Goal: Task Accomplishment & Management: Manage account settings

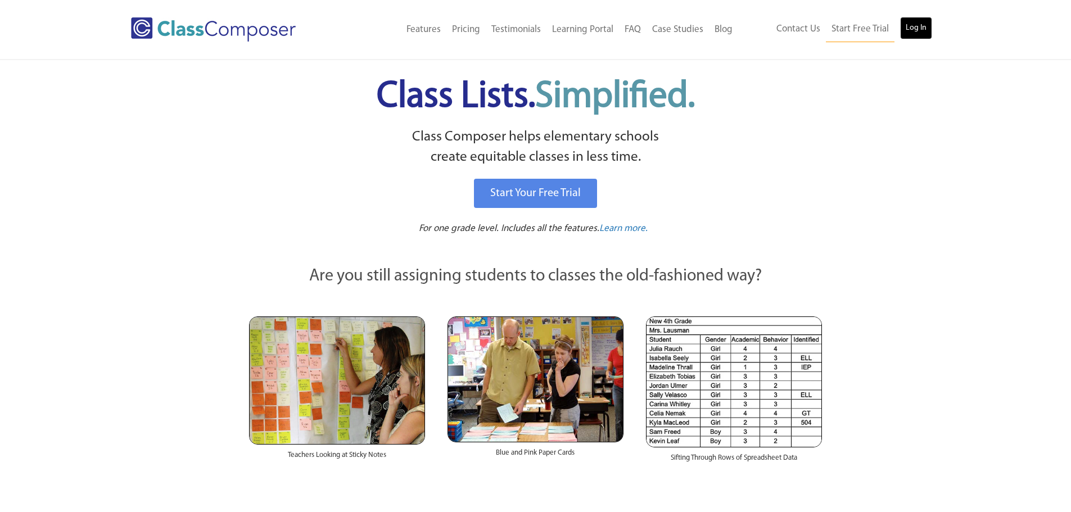
click at [912, 34] on link "Log In" at bounding box center [916, 28] width 32 height 22
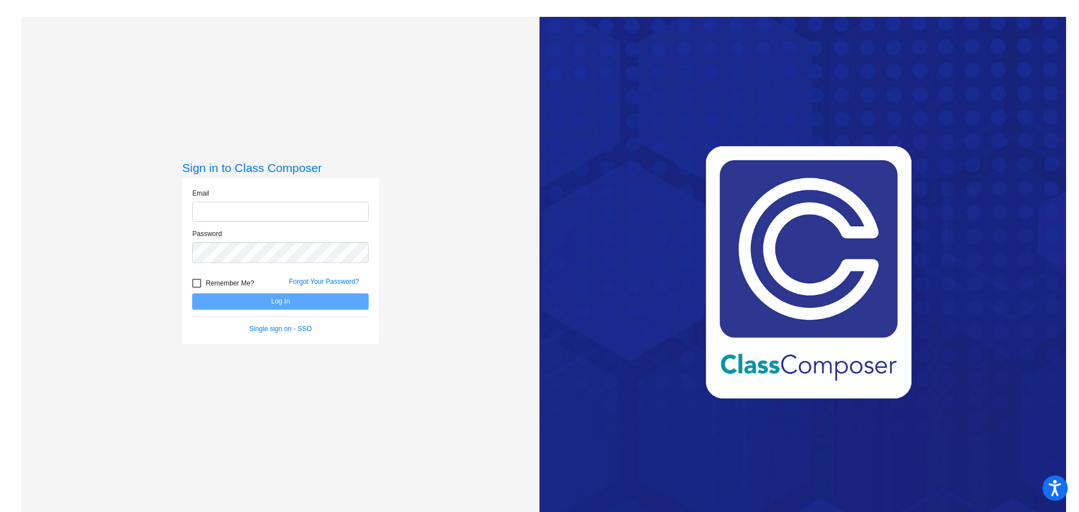
click at [231, 215] on input "email" at bounding box center [280, 212] width 176 height 21
type input "[PERSON_NAME][EMAIL_ADDRESS][PERSON_NAME][DOMAIN_NAME]"
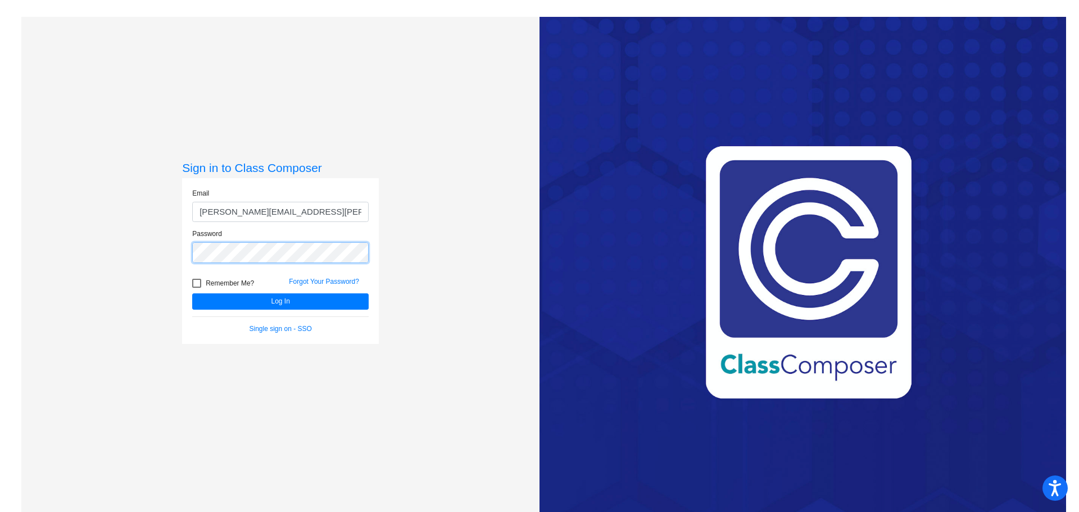
click at [192, 293] on button "Log In" at bounding box center [280, 301] width 176 height 16
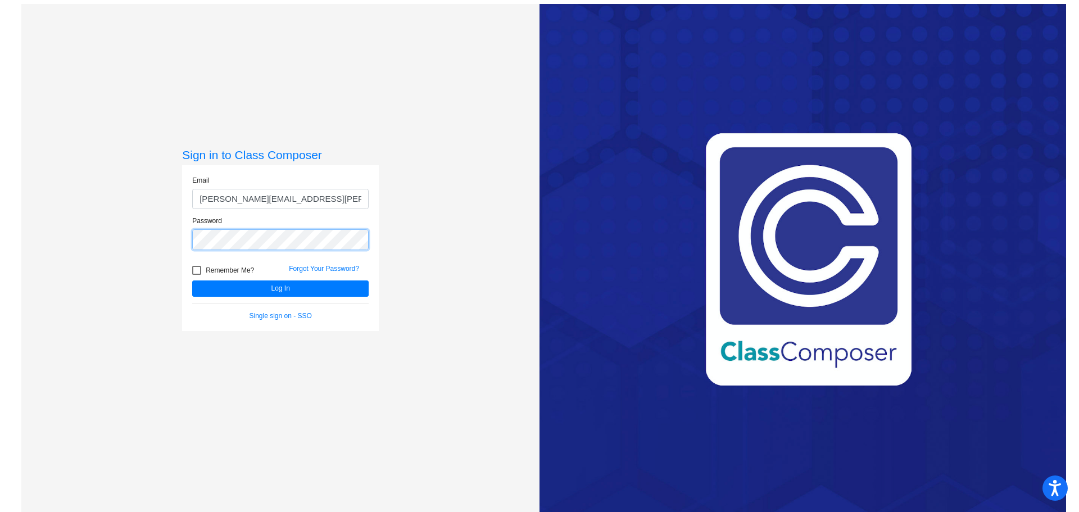
scroll to position [17, 0]
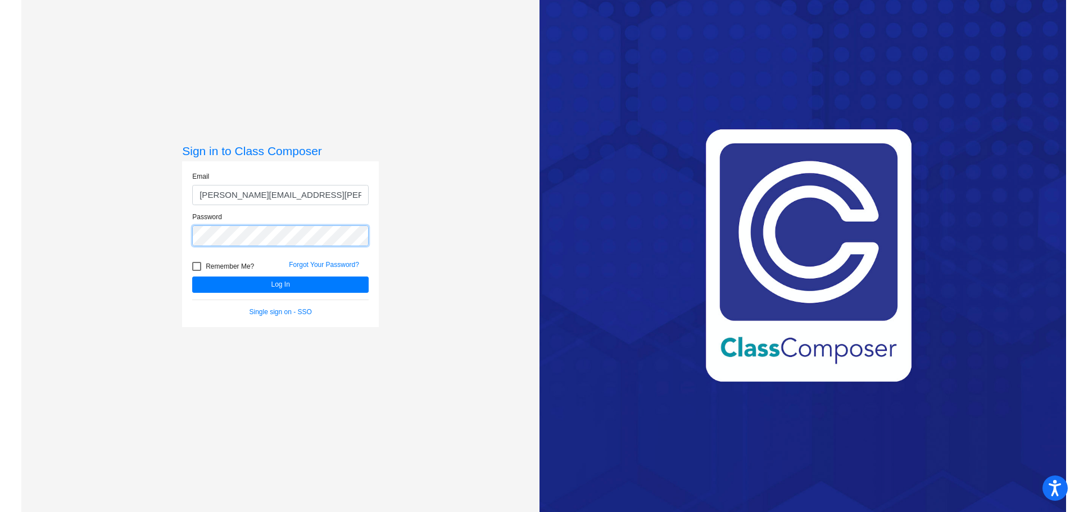
click at [160, 231] on div "Sign in to Class Composer Email [PERSON_NAME][EMAIL_ADDRESS][PERSON_NAME][DOMAI…" at bounding box center [280, 256] width 518 height 512
click at [192, 277] on button "Log In" at bounding box center [280, 285] width 176 height 16
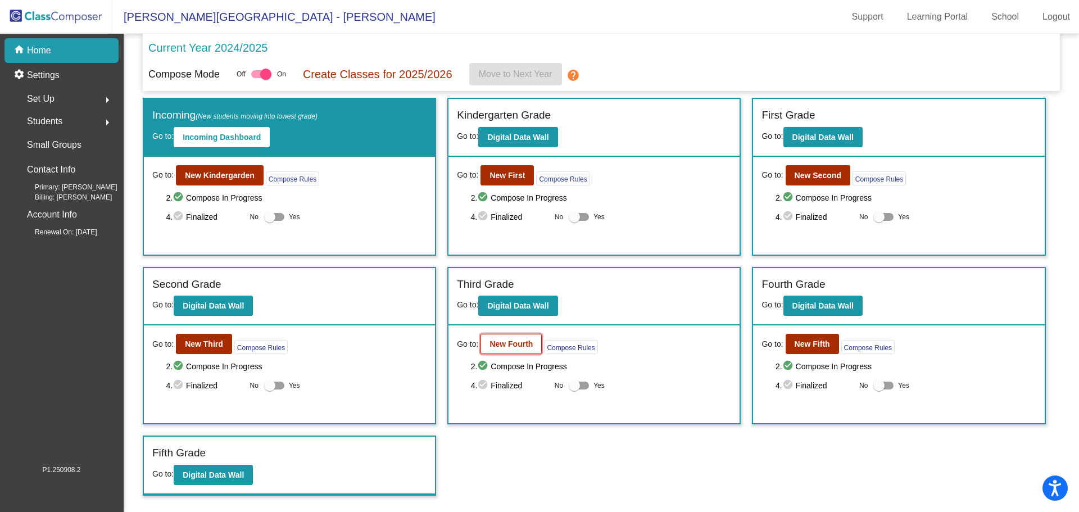
click at [516, 345] on b "New Fourth" at bounding box center [511, 343] width 43 height 9
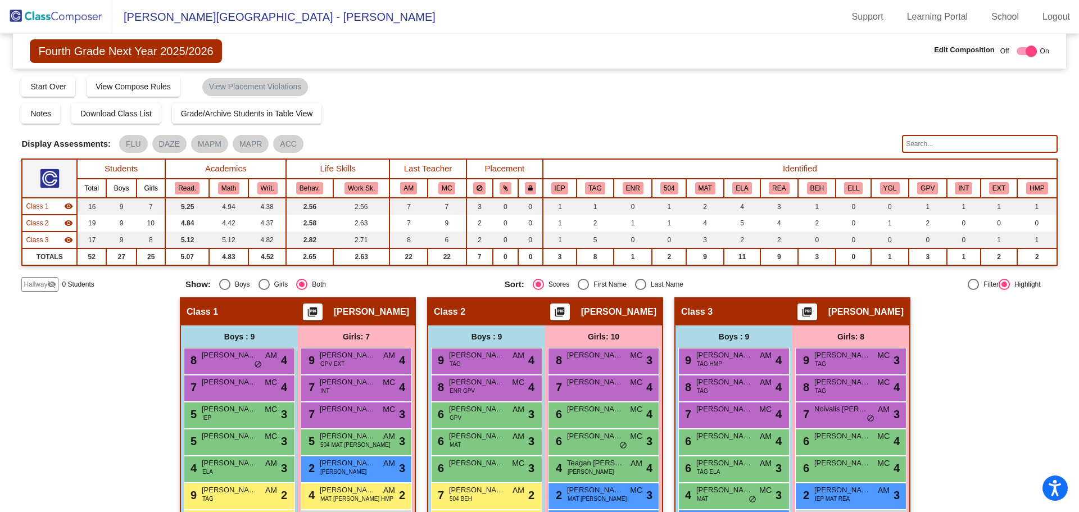
click at [44, 279] on div "Hallway visibility_off" at bounding box center [39, 284] width 37 height 15
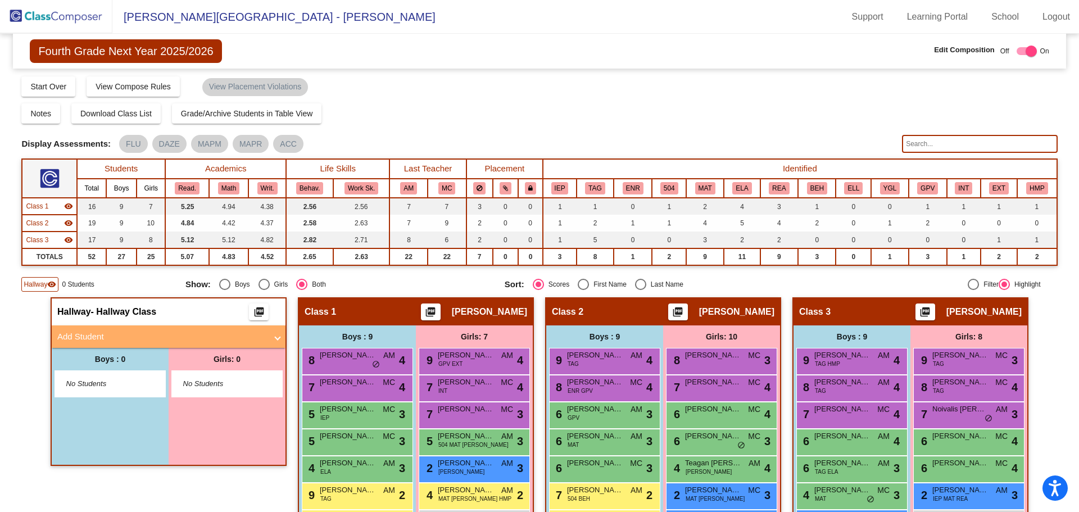
click at [96, 339] on mat-panel-title "Add Student" at bounding box center [161, 336] width 209 height 13
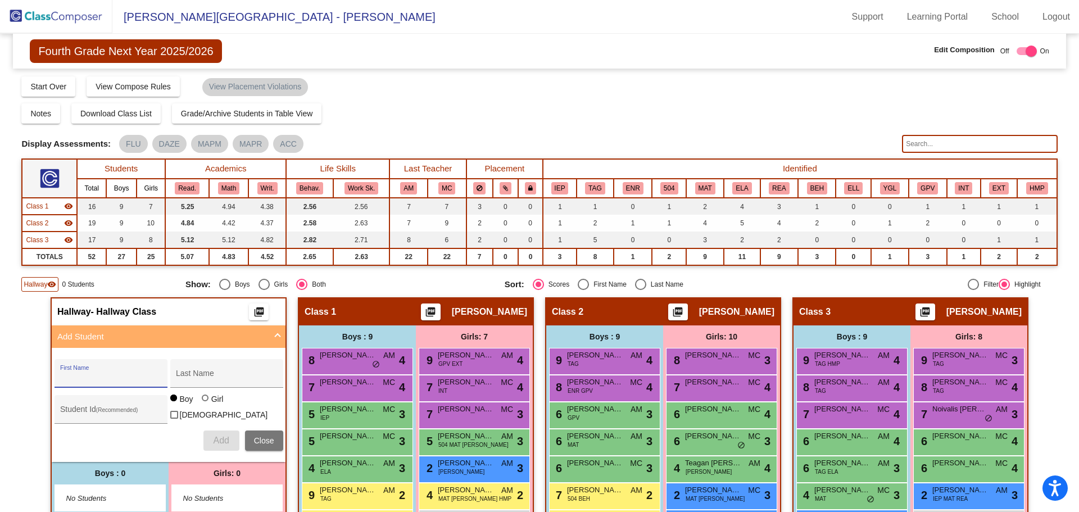
click at [88, 376] on input "First Name" at bounding box center [110, 377] width 101 height 9
type input "[PERSON_NAME]"
type input "Downs"
type input "274838"
click at [227, 437] on button "Add" at bounding box center [221, 441] width 36 height 20
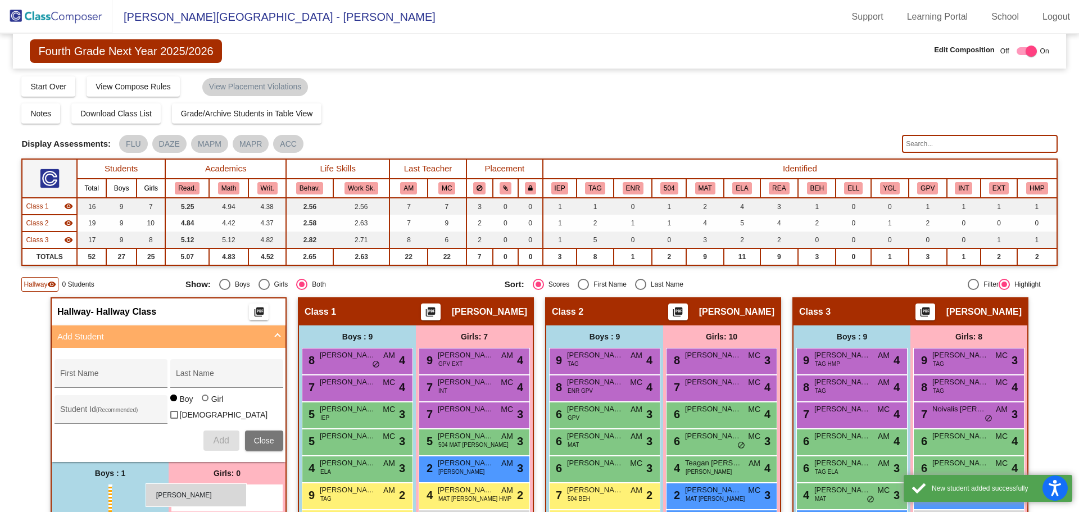
scroll to position [4, 0]
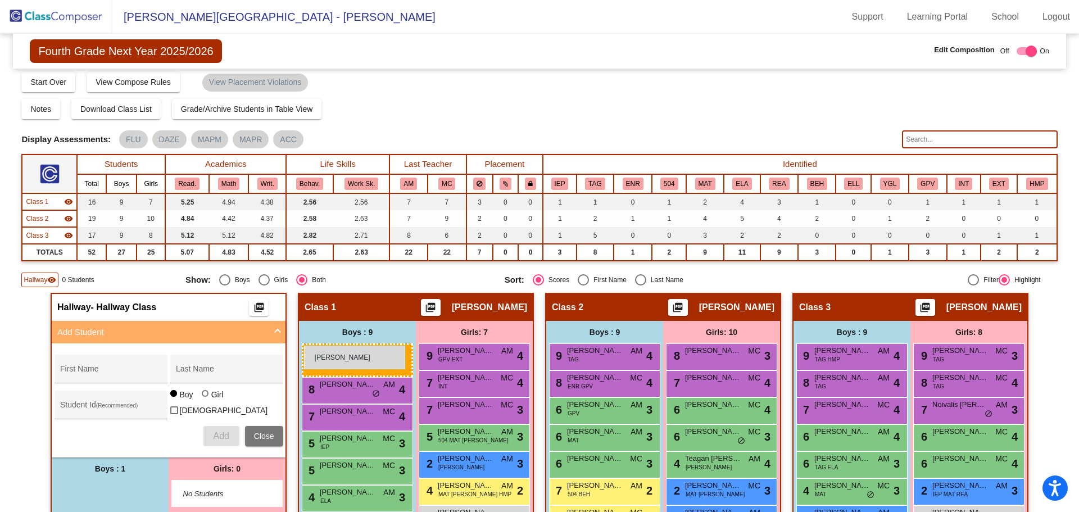
drag, startPoint x: 107, startPoint y: 494, endPoint x: 304, endPoint y: 346, distance: 246.9
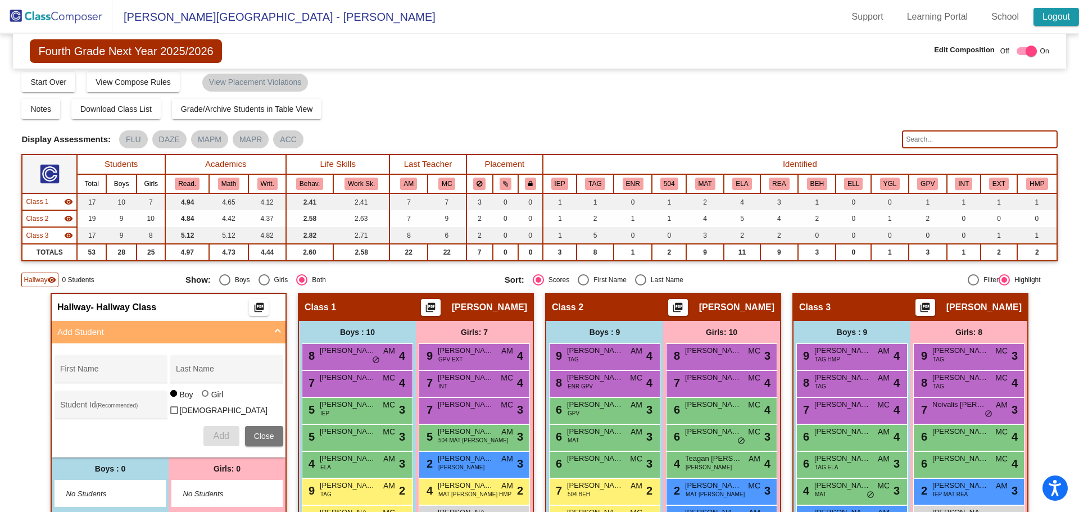
click at [1063, 16] on link "Logout" at bounding box center [1057, 17] width 46 height 18
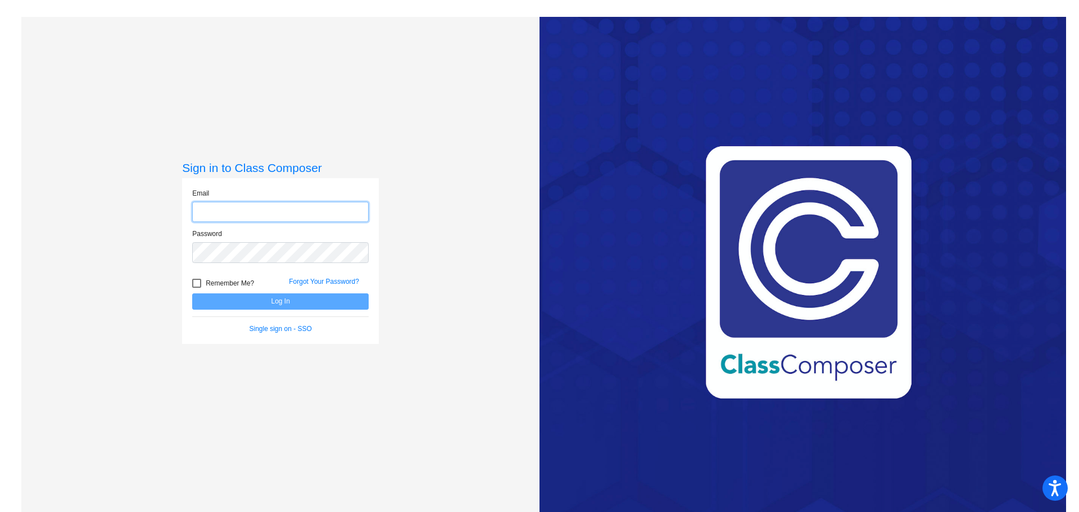
click at [214, 211] on input "email" at bounding box center [280, 212] width 176 height 21
type input "[PERSON_NAME][EMAIL_ADDRESS][PERSON_NAME][DOMAIN_NAME]"
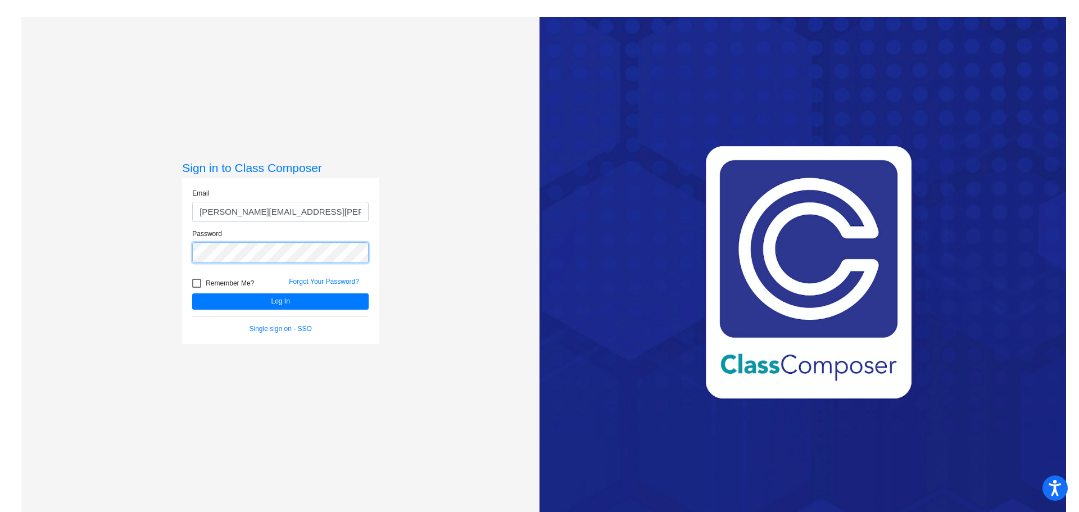
click at [192, 293] on button "Log In" at bounding box center [280, 301] width 176 height 16
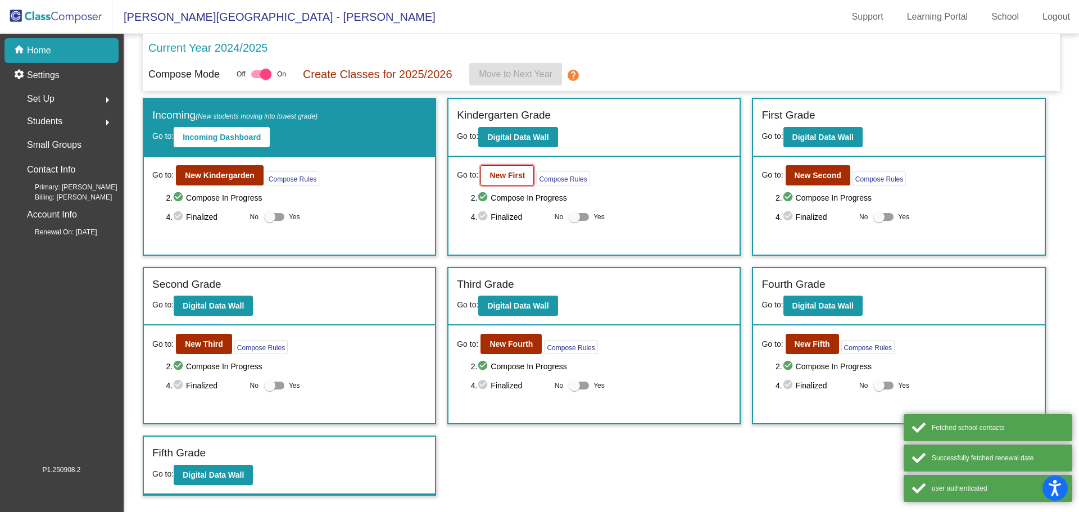
click at [498, 166] on button "New First" at bounding box center [507, 175] width 53 height 20
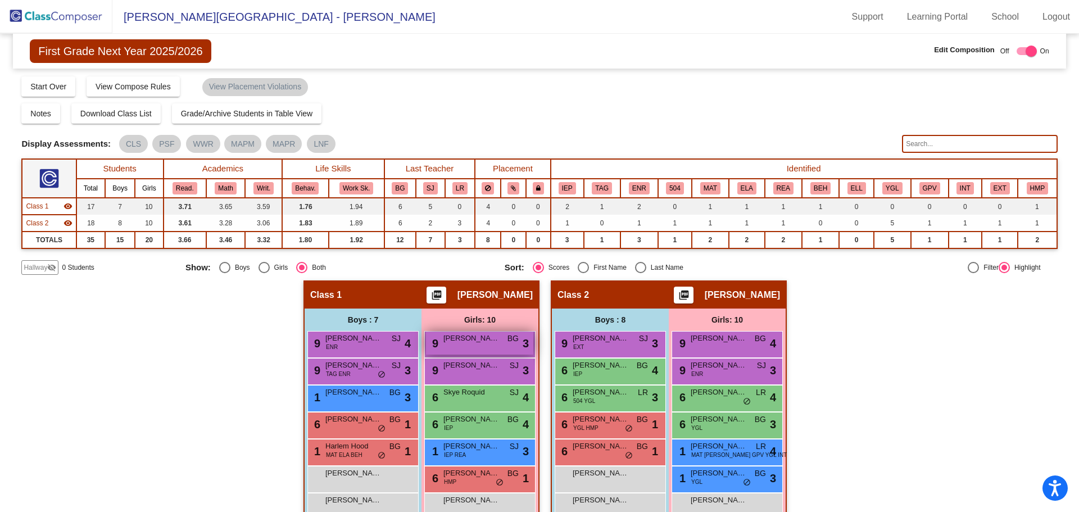
click at [454, 338] on span "[PERSON_NAME] Aspen [PERSON_NAME]" at bounding box center [471, 338] width 56 height 11
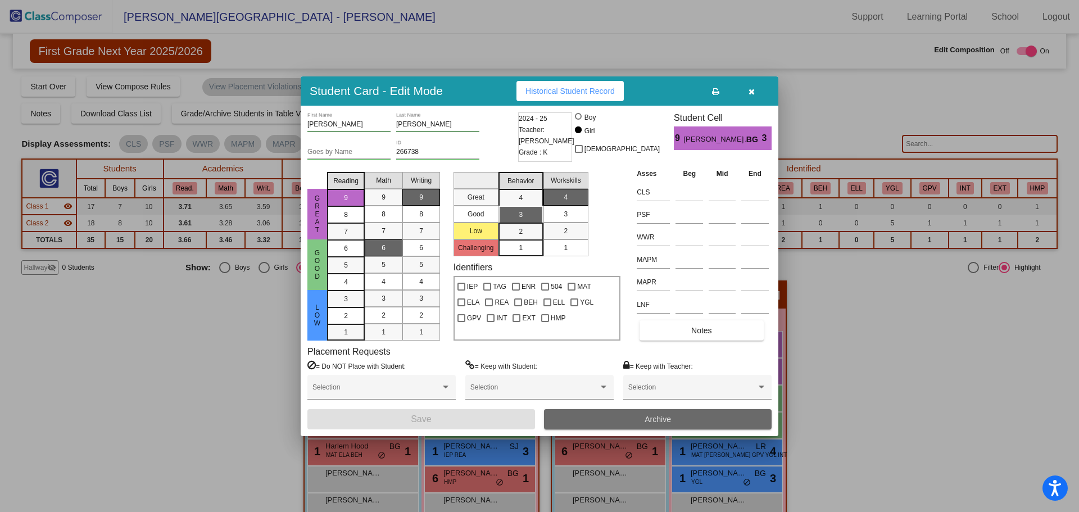
click at [655, 417] on span "Archive" at bounding box center [658, 419] width 26 height 9
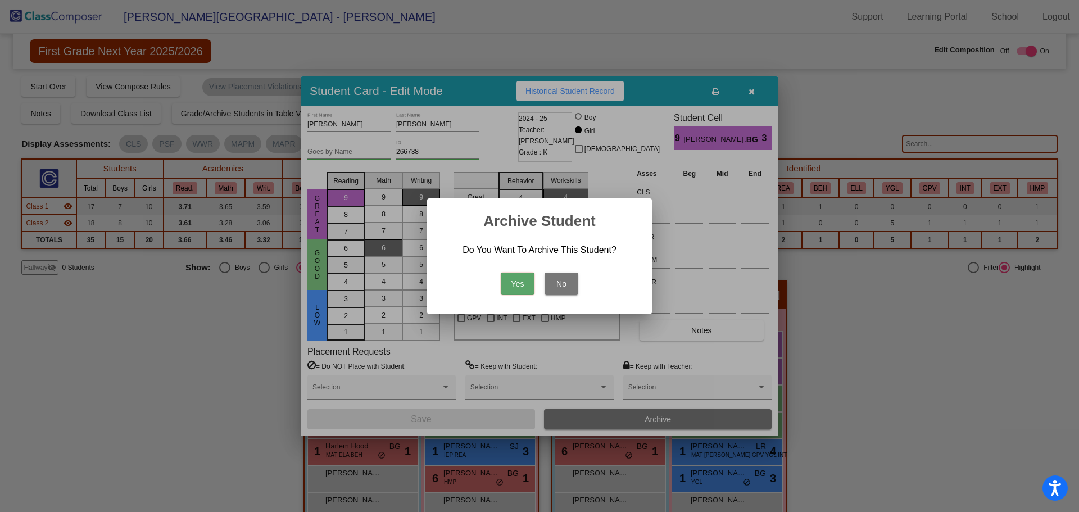
drag, startPoint x: 519, startPoint y: 282, endPoint x: 531, endPoint y: 261, distance: 23.6
click at [519, 282] on button "Yes" at bounding box center [518, 284] width 34 height 22
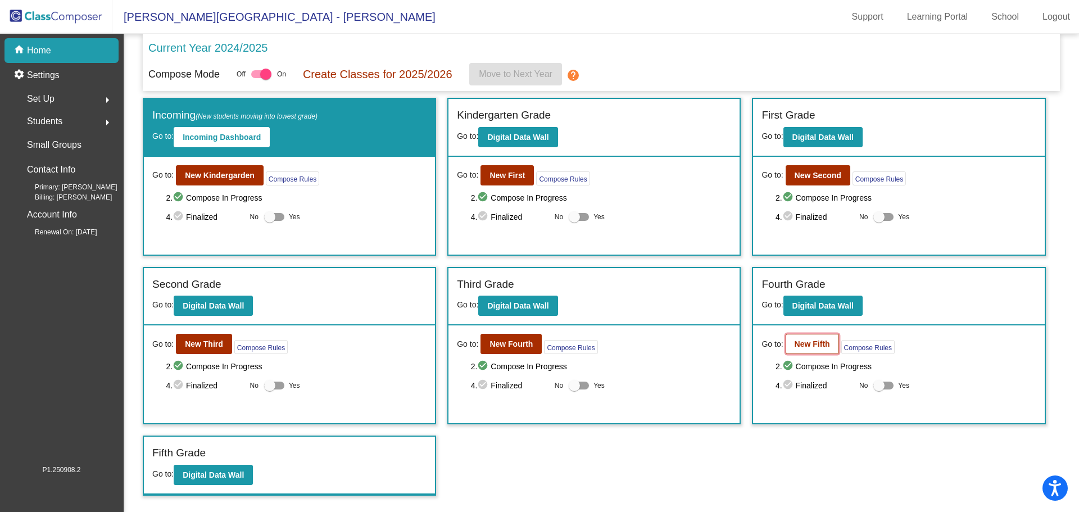
click at [803, 347] on b "New Fifth" at bounding box center [812, 343] width 35 height 9
click at [1053, 12] on link "Logout" at bounding box center [1057, 17] width 46 height 18
